Goal: Information Seeking & Learning: Find specific fact

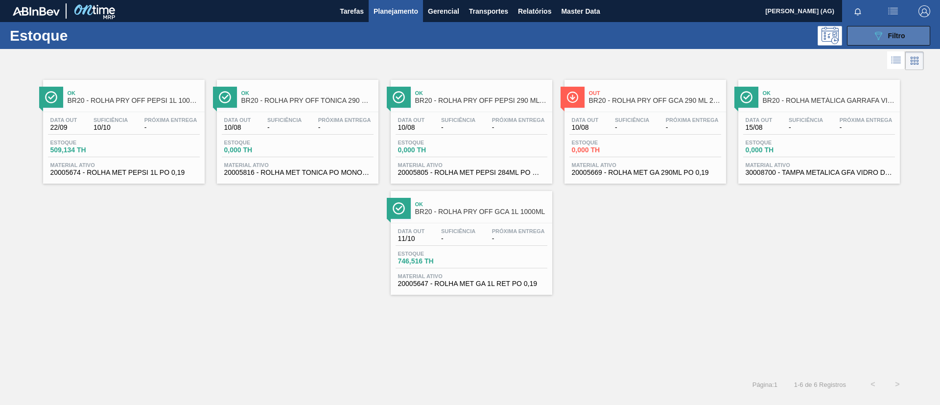
drag, startPoint x: 0, startPoint y: 0, endPoint x: 875, endPoint y: 39, distance: 876.0
click at [875, 39] on icon "089F7B8B-B2A5-4AFE-B5C0-19BA573D28AC" at bounding box center [878, 36] width 12 height 12
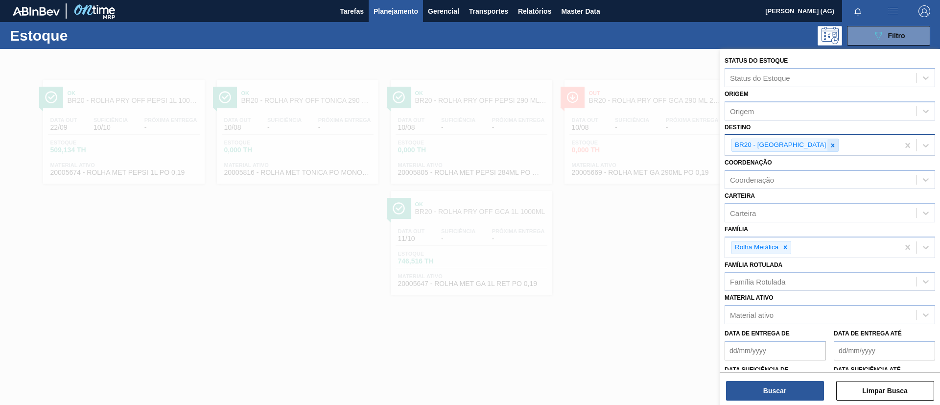
click at [831, 146] on icon at bounding box center [832, 144] width 3 height 3
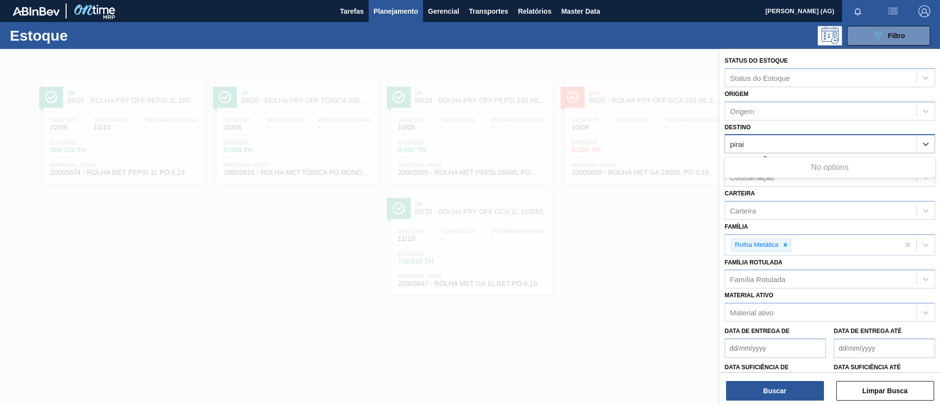
type input "pira"
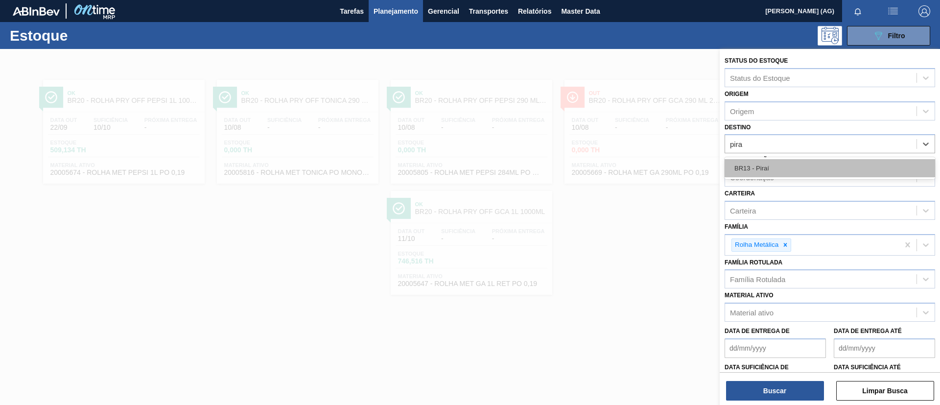
click at [764, 163] on div "BR13 - Piraí" at bounding box center [829, 168] width 210 height 18
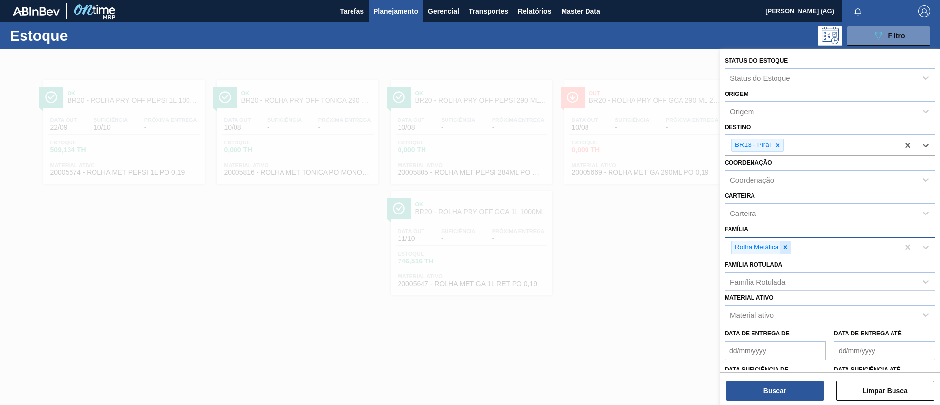
click at [787, 247] on icon at bounding box center [785, 247] width 7 height 7
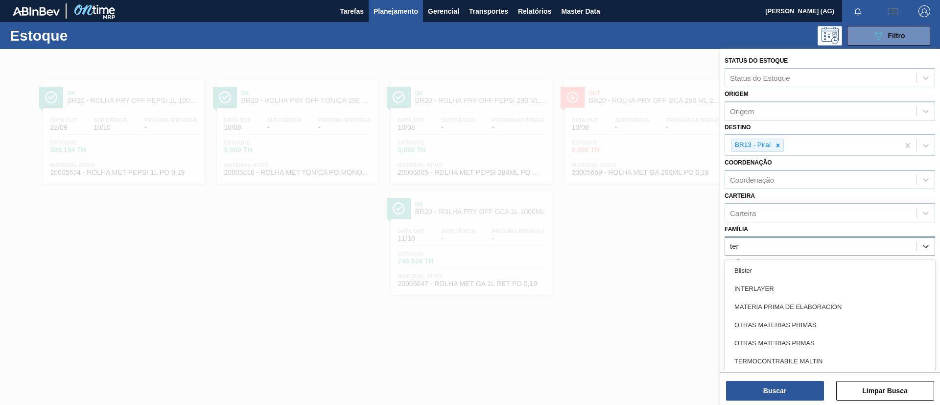
type input "terr"
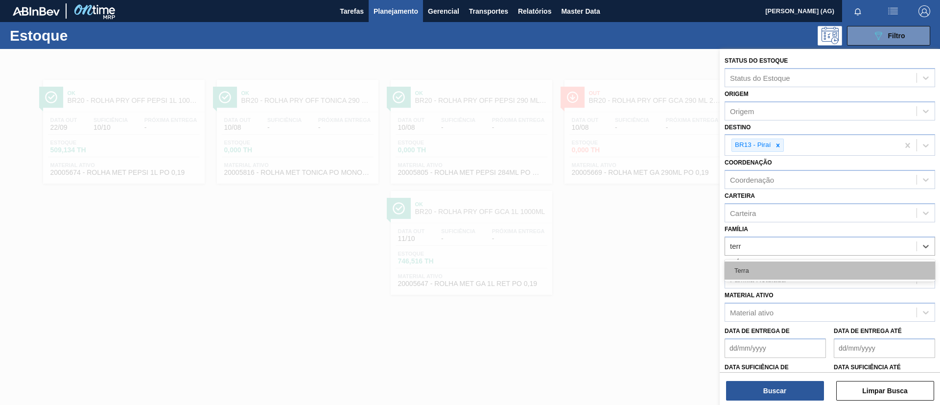
click at [787, 263] on div "Terra" at bounding box center [829, 270] width 210 height 18
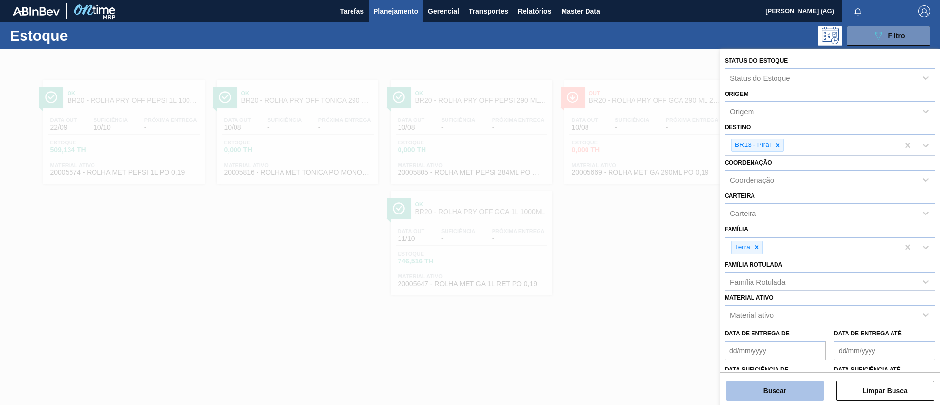
click at [807, 387] on button "Buscar" at bounding box center [775, 391] width 98 height 20
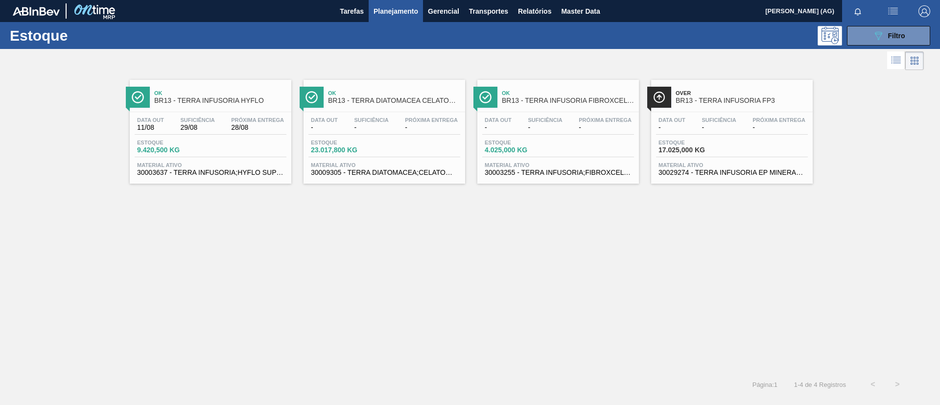
click at [160, 97] on span "BR13 - TERRA INFUSORIA HYFLO" at bounding box center [220, 100] width 132 height 7
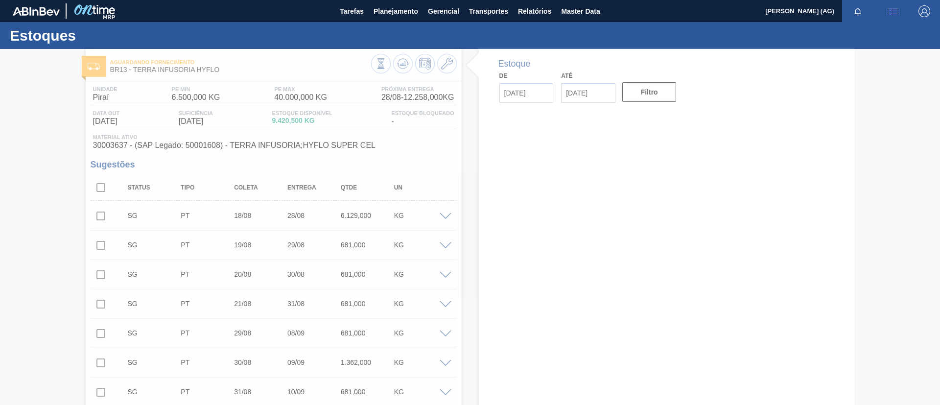
type input "[DATE]"
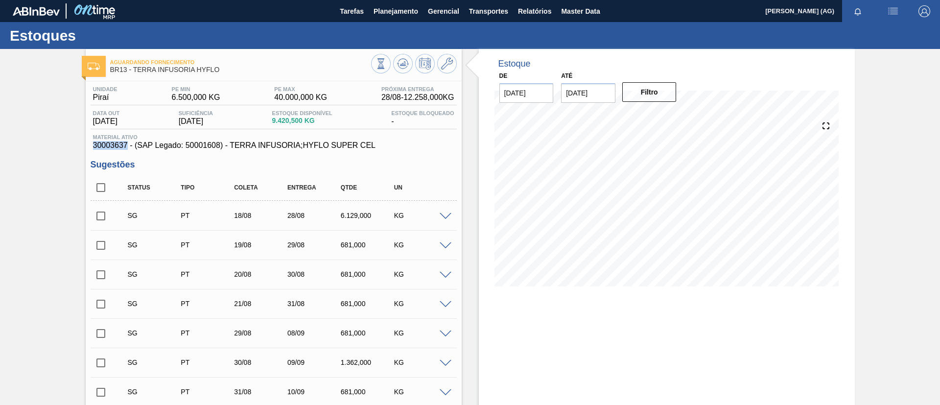
drag, startPoint x: 91, startPoint y: 145, endPoint x: 126, endPoint y: 148, distance: 34.9
click at [126, 148] on div "Material ativo 30003637 - (SAP Legado: 50001608) - TERRA INFUSORIA;HYFLO SUPER …" at bounding box center [274, 142] width 366 height 16
copy span "30003637"
